Goal: Task Accomplishment & Management: Use online tool/utility

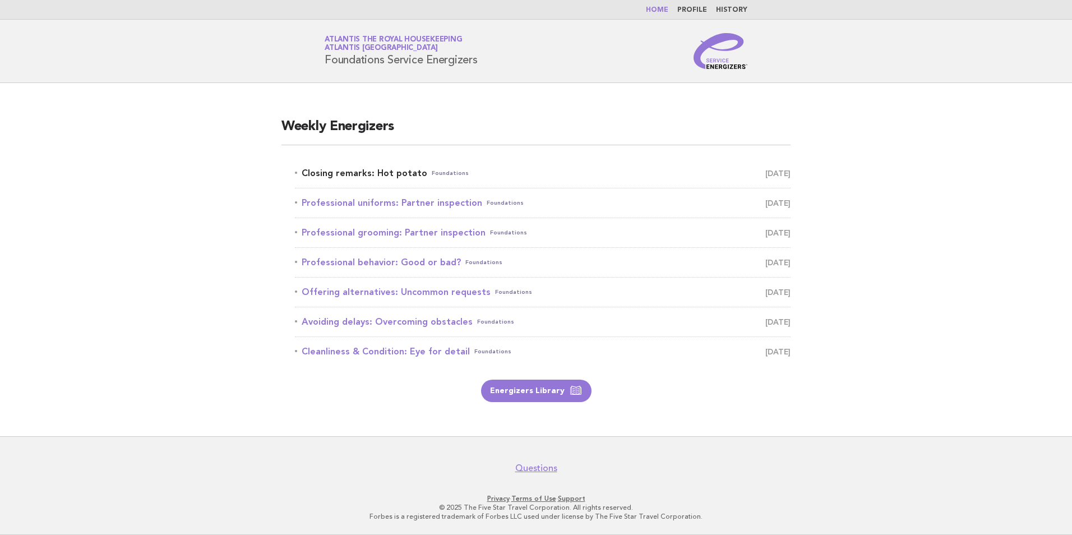
click at [369, 174] on link "Closing remarks: Hot potato Foundations September 30" at bounding box center [543, 173] width 496 height 16
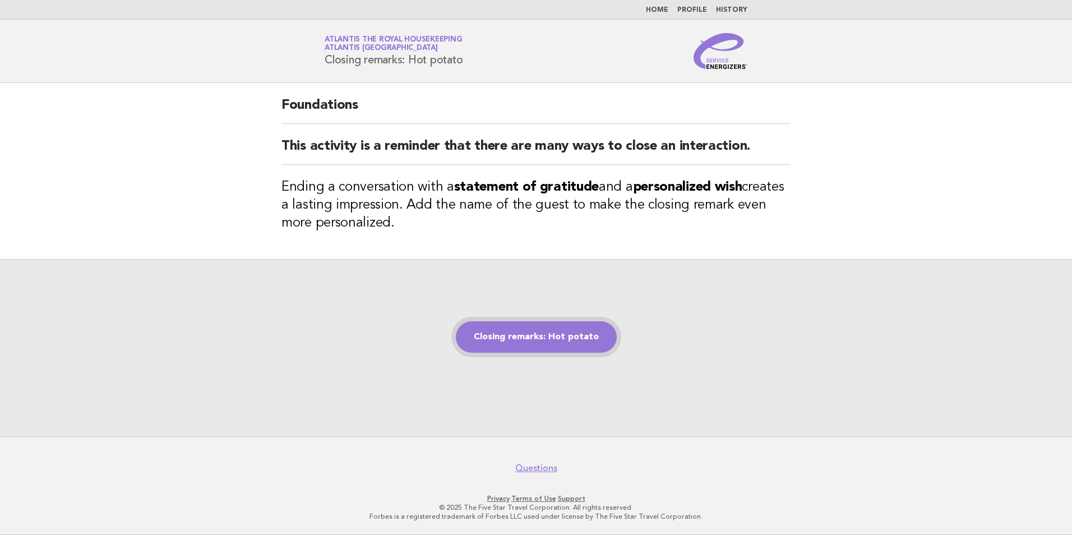
click at [544, 339] on link "Closing remarks: Hot potato" at bounding box center [536, 336] width 161 height 31
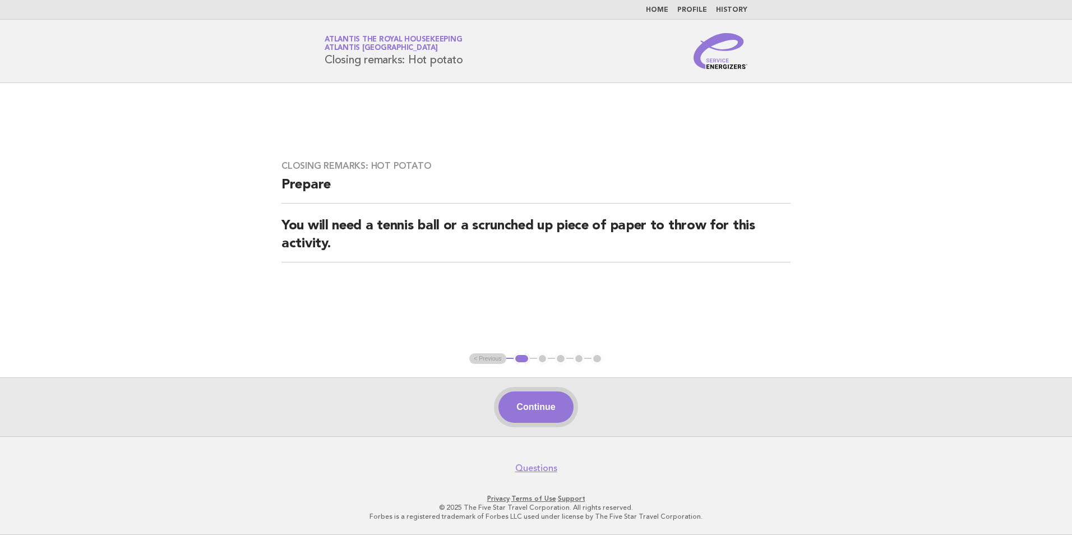
click at [548, 405] on button "Continue" at bounding box center [535, 406] width 75 height 31
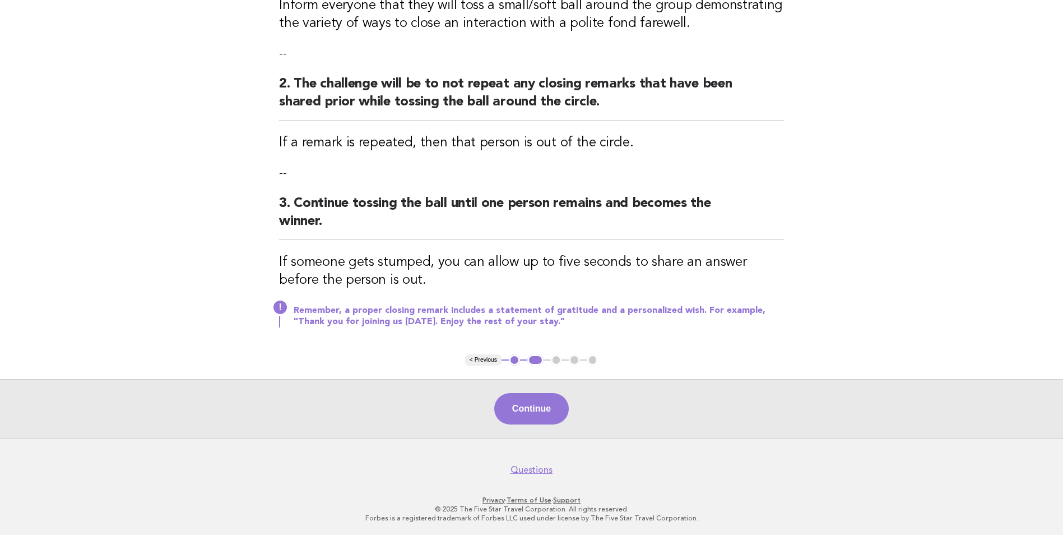
scroll to position [198, 0]
click at [536, 404] on button "Continue" at bounding box center [531, 407] width 75 height 31
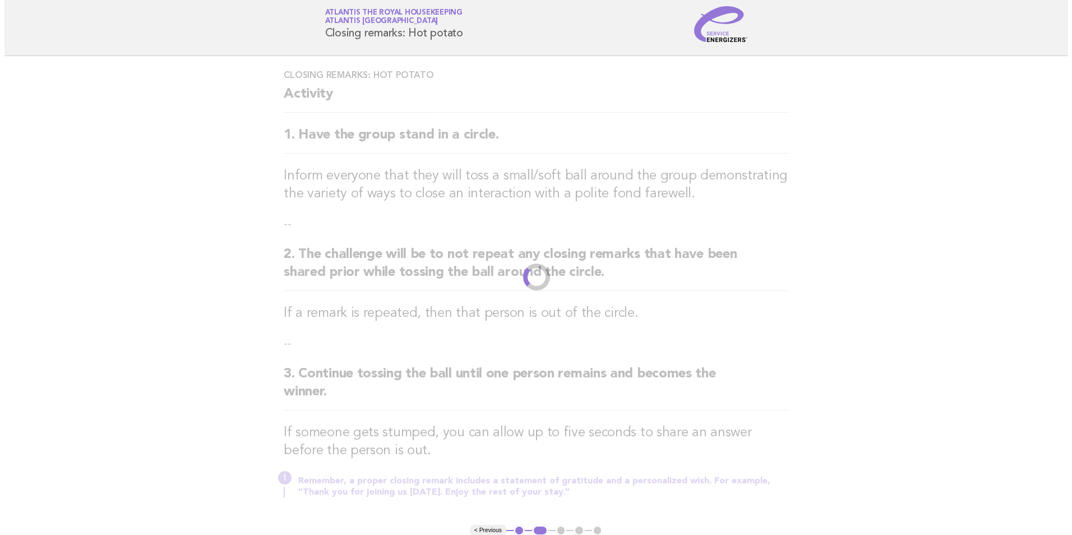
scroll to position [0, 0]
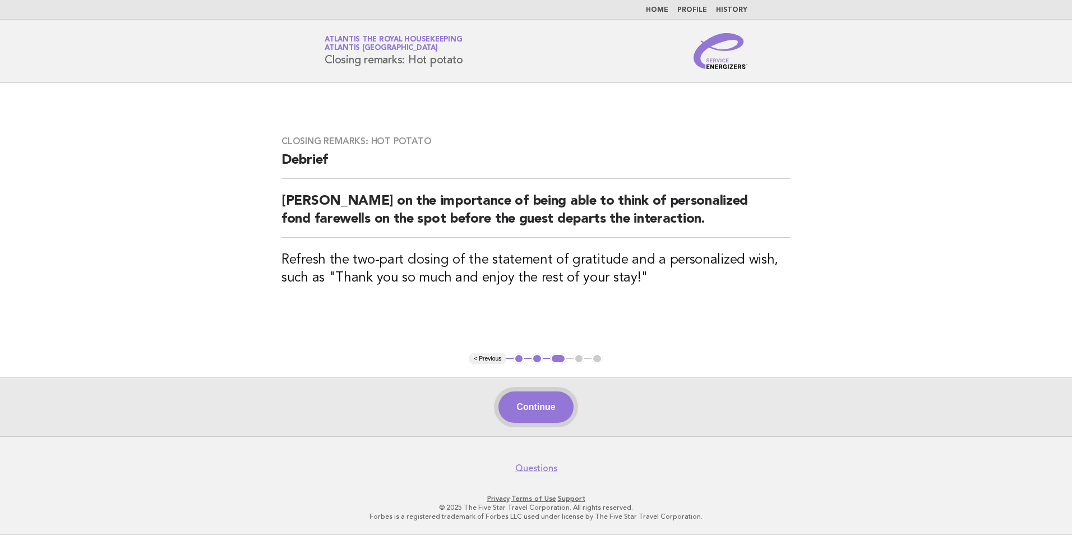
click at [531, 407] on button "Continue" at bounding box center [535, 406] width 75 height 31
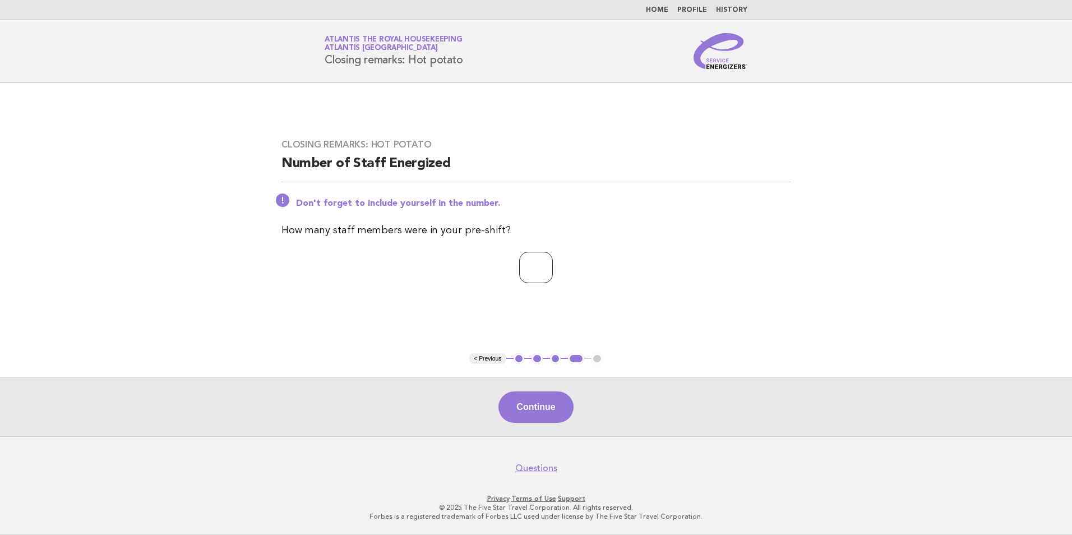
click at [525, 262] on input "*" at bounding box center [536, 267] width 34 height 31
type input "**"
click at [533, 405] on button "Continue" at bounding box center [535, 406] width 75 height 31
